Goal: Information Seeking & Learning: Learn about a topic

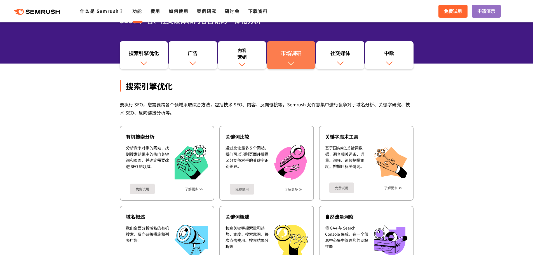
click at [292, 60] on img at bounding box center [290, 62] width 7 height 7
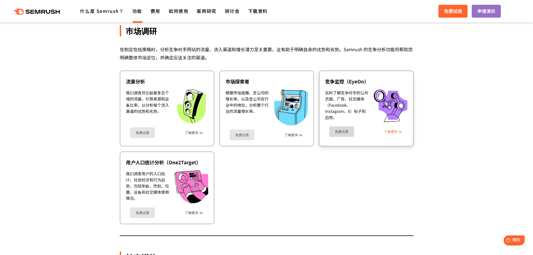
click at [386, 132] on font "了解更多" at bounding box center [390, 131] width 13 height 5
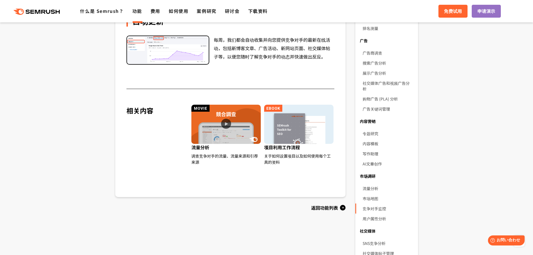
scroll to position [224, 0]
